Goal: Task Accomplishment & Management: Manage account settings

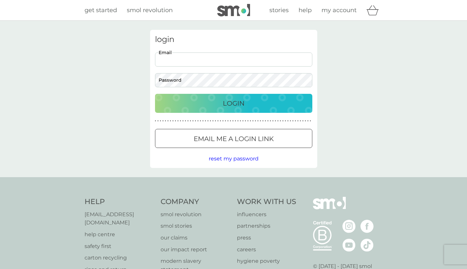
type input "[EMAIL_ADDRESS][DOMAIN_NAME]"
click at [234, 103] on p "Login" at bounding box center [234, 103] width 22 height 10
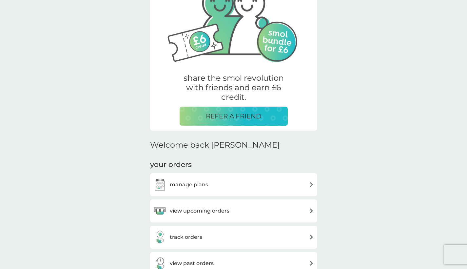
scroll to position [66, 0]
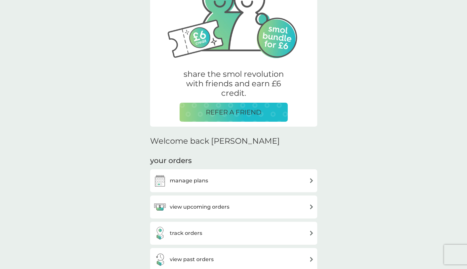
click at [208, 181] on div "manage plans" at bounding box center [233, 180] width 160 height 13
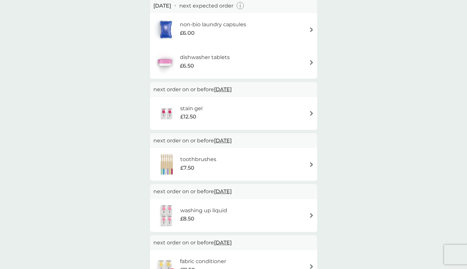
scroll to position [67, 0]
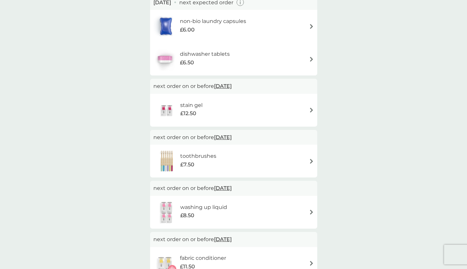
click at [304, 113] on div "stain gel £12.50" at bounding box center [233, 110] width 160 height 23
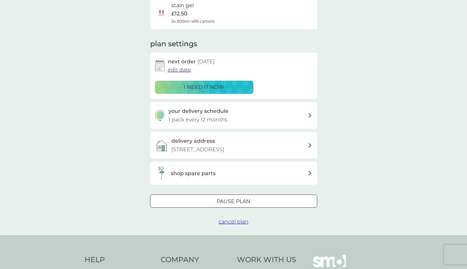
scroll to position [66, 0]
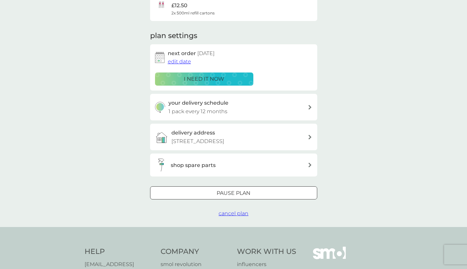
click at [232, 216] on span "cancel plan" at bounding box center [233, 213] width 30 height 6
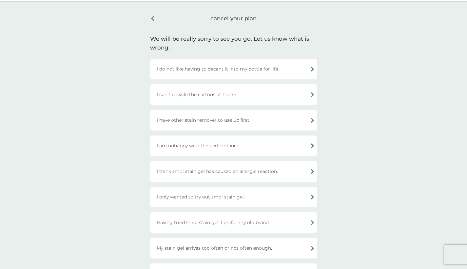
scroll to position [20, 0]
click at [260, 112] on div "I have other stain remover to use up first." at bounding box center [233, 119] width 167 height 21
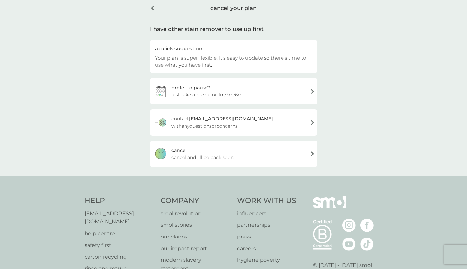
scroll to position [32, 0]
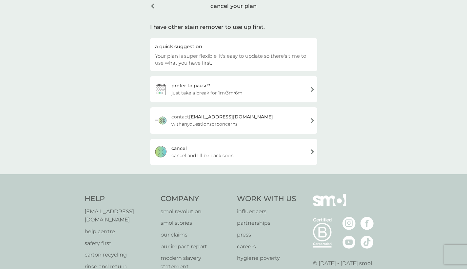
click at [243, 153] on div "[PERSON_NAME] and I'll be back soon" at bounding box center [233, 152] width 167 height 26
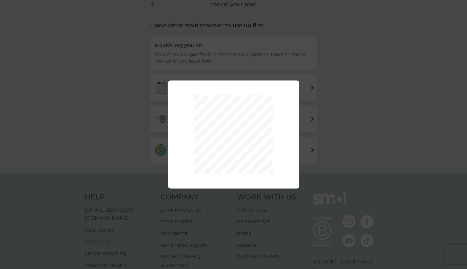
scroll to position [34, 0]
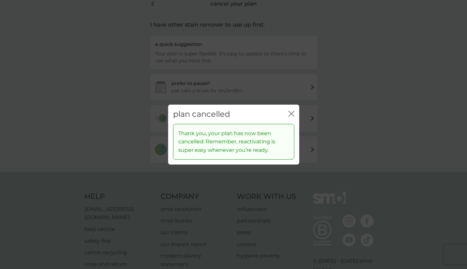
click at [292, 112] on icon "close" at bounding box center [292, 113] width 3 height 5
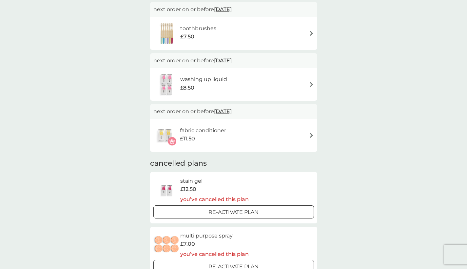
scroll to position [145, 0]
click at [226, 129] on h6 "fabric conditioner" at bounding box center [203, 129] width 46 height 9
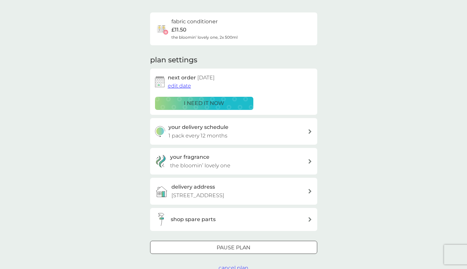
scroll to position [43, 0]
click at [185, 85] on span "edit date" at bounding box center [179, 85] width 23 height 6
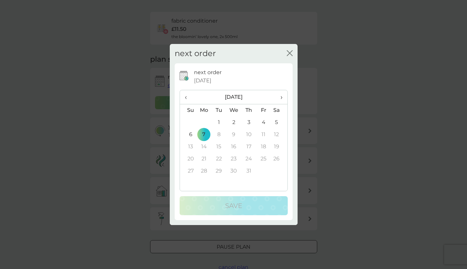
click at [279, 98] on span "›" at bounding box center [278, 97] width 7 height 14
click at [191, 145] on td "10" at bounding box center [188, 146] width 17 height 12
click at [187, 97] on span "‹" at bounding box center [188, 97] width 7 height 14
click at [218, 144] on td "15" at bounding box center [218, 146] width 15 height 12
click at [218, 125] on td "1" at bounding box center [218, 122] width 15 height 12
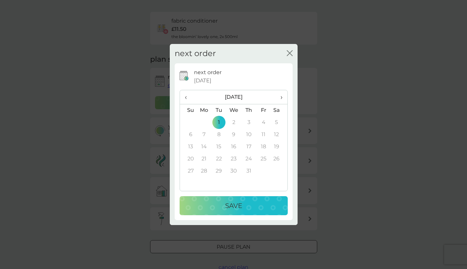
click at [232, 122] on td "2" at bounding box center [233, 122] width 15 height 12
click at [233, 122] on td "2" at bounding box center [233, 122] width 15 height 12
click at [219, 122] on td "1" at bounding box center [218, 122] width 15 height 12
click at [217, 134] on td "8" at bounding box center [218, 134] width 15 height 12
click at [201, 136] on td "7" at bounding box center [203, 134] width 15 height 12
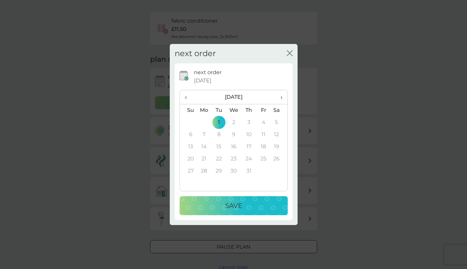
click at [205, 134] on td "7" at bounding box center [203, 134] width 15 height 12
click at [192, 134] on td "6" at bounding box center [188, 134] width 17 height 12
click at [282, 96] on span "›" at bounding box center [278, 97] width 7 height 14
click at [271, 159] on td "23" at bounding box center [279, 159] width 16 height 12
click at [187, 96] on span "‹" at bounding box center [188, 97] width 7 height 14
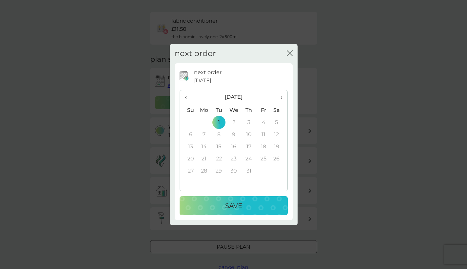
click at [187, 96] on span "‹" at bounding box center [188, 97] width 7 height 14
click at [205, 136] on td "2" at bounding box center [203, 134] width 15 height 12
click at [281, 98] on span "›" at bounding box center [278, 97] width 7 height 14
click at [204, 133] on td "7" at bounding box center [203, 134] width 15 height 12
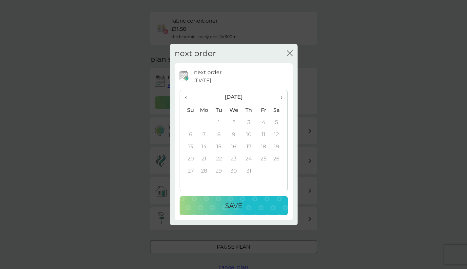
click at [290, 54] on icon "close" at bounding box center [290, 53] width 6 height 6
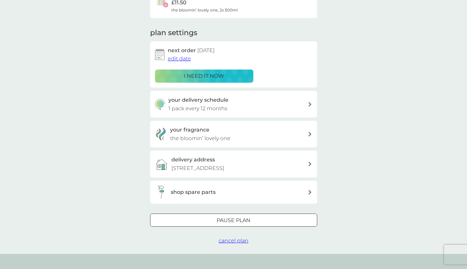
scroll to position [71, 0]
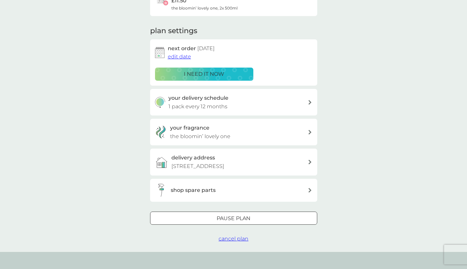
click at [231, 241] on span "cancel plan" at bounding box center [233, 238] width 30 height 6
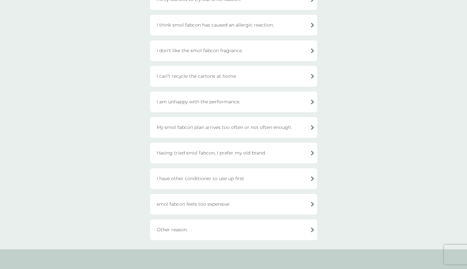
scroll to position [118, 0]
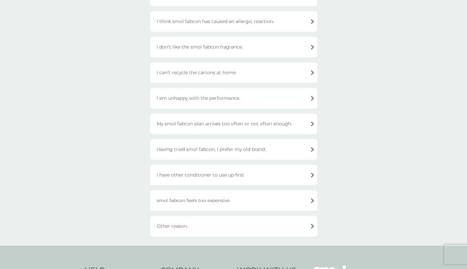
click at [234, 173] on div "I have other conditioner to use up first" at bounding box center [233, 174] width 167 height 21
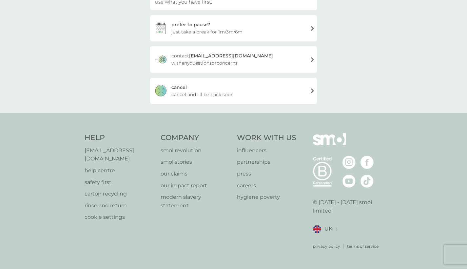
scroll to position [84, 0]
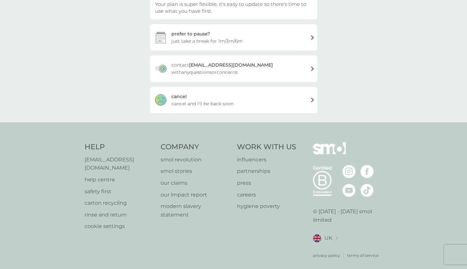
click at [233, 104] on span "cancel and I'll be back soon" at bounding box center [202, 103] width 62 height 7
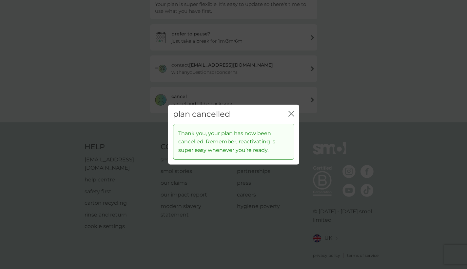
click at [293, 111] on icon "close" at bounding box center [291, 114] width 6 height 6
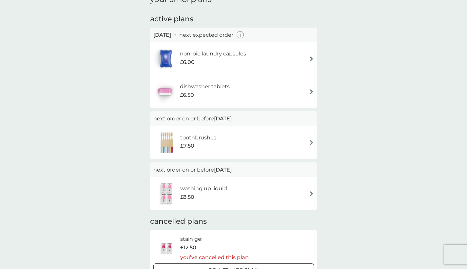
scroll to position [37, 0]
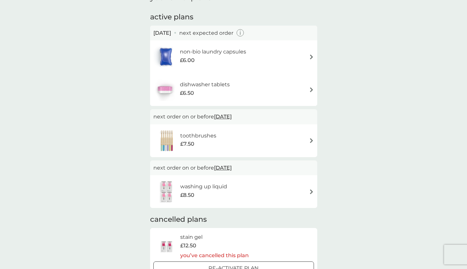
click at [216, 194] on div "£8.50" at bounding box center [203, 195] width 47 height 9
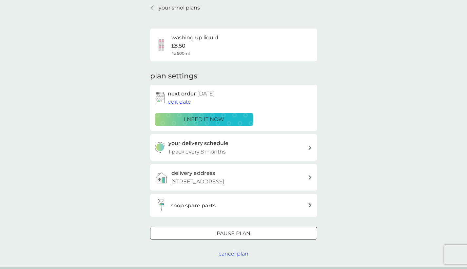
scroll to position [28, 0]
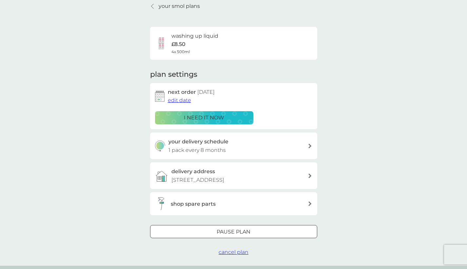
click at [220, 150] on p "1 pack every 8 months" at bounding box center [196, 150] width 57 height 9
select select "7"
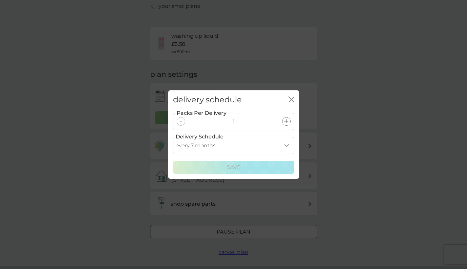
click at [291, 101] on icon "close" at bounding box center [291, 99] width 6 height 6
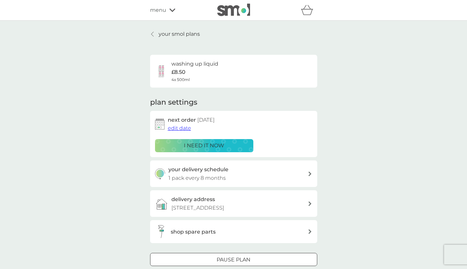
scroll to position [0, 0]
click at [189, 70] on div "washing up liquid £8.50 4x 500ml" at bounding box center [194, 71] width 47 height 23
click at [181, 69] on p "£8.50" at bounding box center [178, 72] width 14 height 9
click at [180, 64] on h6 "washing up liquid" at bounding box center [194, 64] width 47 height 9
click at [156, 34] on link "your smol plans" at bounding box center [175, 34] width 50 height 9
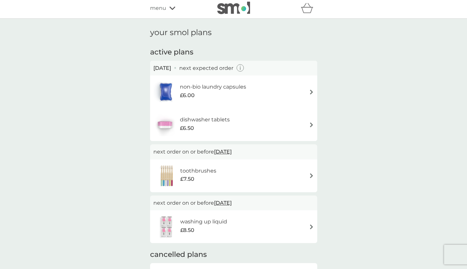
scroll to position [1, 0]
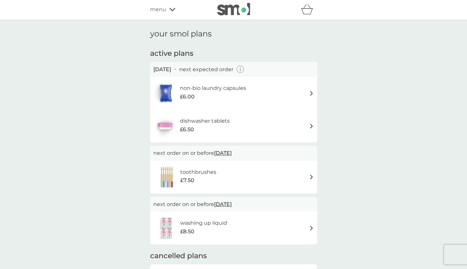
click at [214, 119] on h6 "dishwasher tablets" at bounding box center [205, 121] width 50 height 9
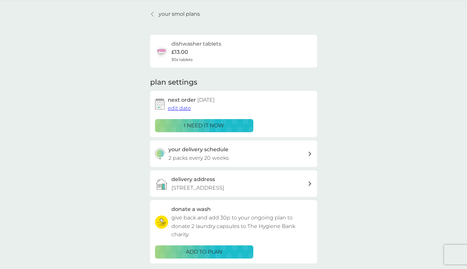
scroll to position [21, 0]
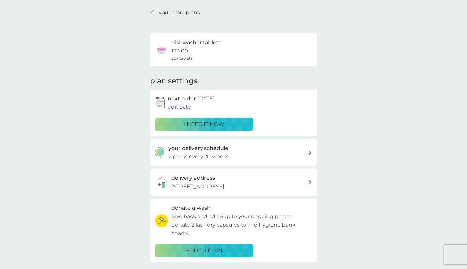
click at [217, 158] on p "2 packs every 20 weeks" at bounding box center [198, 156] width 60 height 9
select select "119"
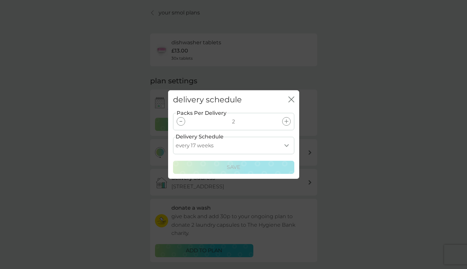
click at [290, 99] on icon "close" at bounding box center [290, 99] width 3 height 5
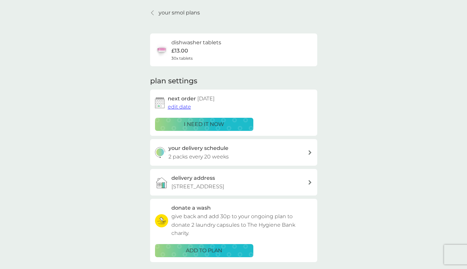
click at [154, 11] on div at bounding box center [152, 12] width 5 height 5
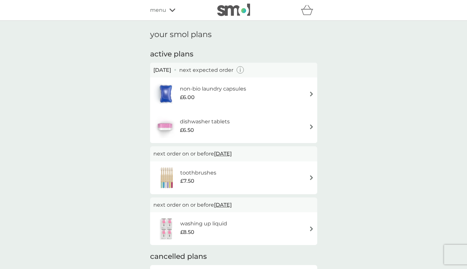
click at [197, 89] on h6 "non-bio laundry capsules" at bounding box center [213, 88] width 66 height 9
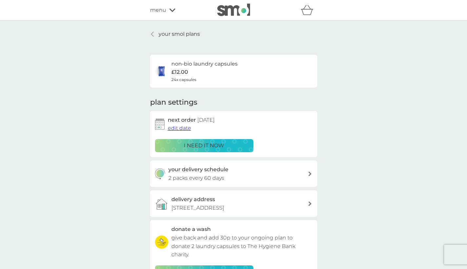
click at [214, 79] on div "non-bio laundry capsules £12.00 24x capsules" at bounding box center [204, 71] width 66 height 23
click at [207, 64] on h6 "non-bio laundry capsules" at bounding box center [204, 64] width 66 height 9
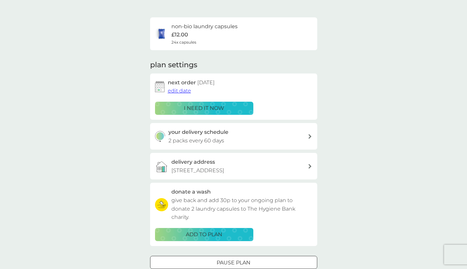
scroll to position [40, 0]
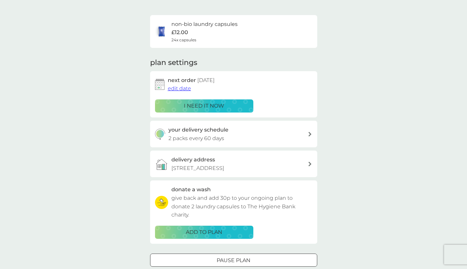
click at [201, 136] on p "2 packs every 60 days" at bounding box center [196, 138] width 56 height 9
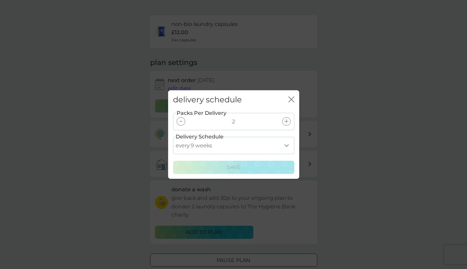
select select "84"
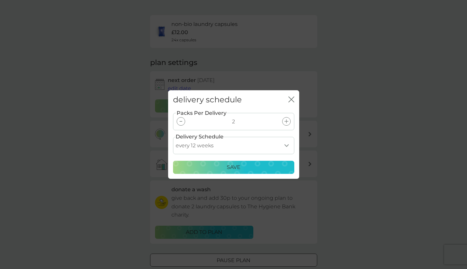
click at [255, 169] on div "Save" at bounding box center [233, 167] width 113 height 9
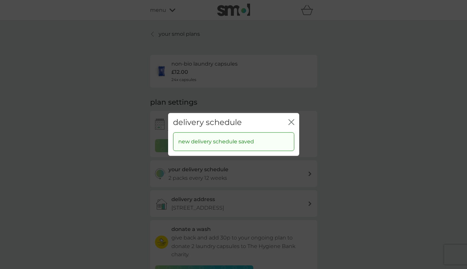
scroll to position [0, 0]
click at [292, 121] on icon "close" at bounding box center [291, 122] width 6 height 6
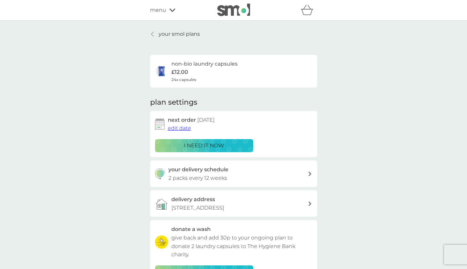
click at [184, 128] on span "edit date" at bounding box center [179, 128] width 23 height 6
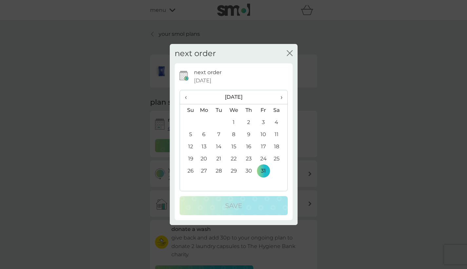
click at [280, 98] on span "›" at bounding box center [278, 97] width 7 height 14
click at [190, 181] on td "30" at bounding box center [188, 183] width 17 height 12
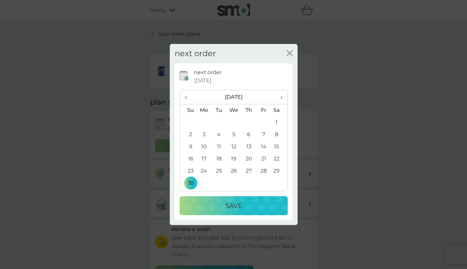
click at [216, 204] on div "Save" at bounding box center [233, 205] width 95 height 10
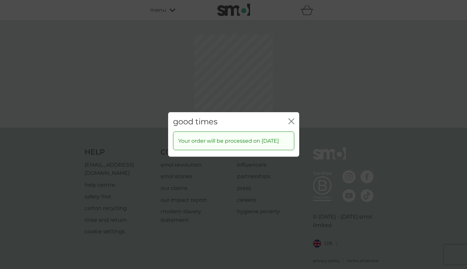
click at [292, 119] on icon "close" at bounding box center [292, 121] width 3 height 5
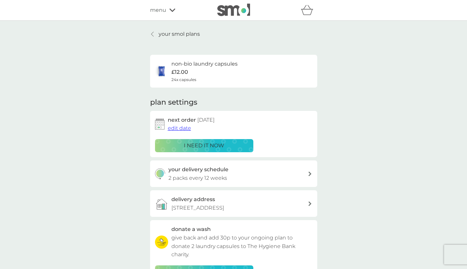
click at [157, 34] on link "your smol plans" at bounding box center [175, 34] width 50 height 9
